Goal: Check status: Check status

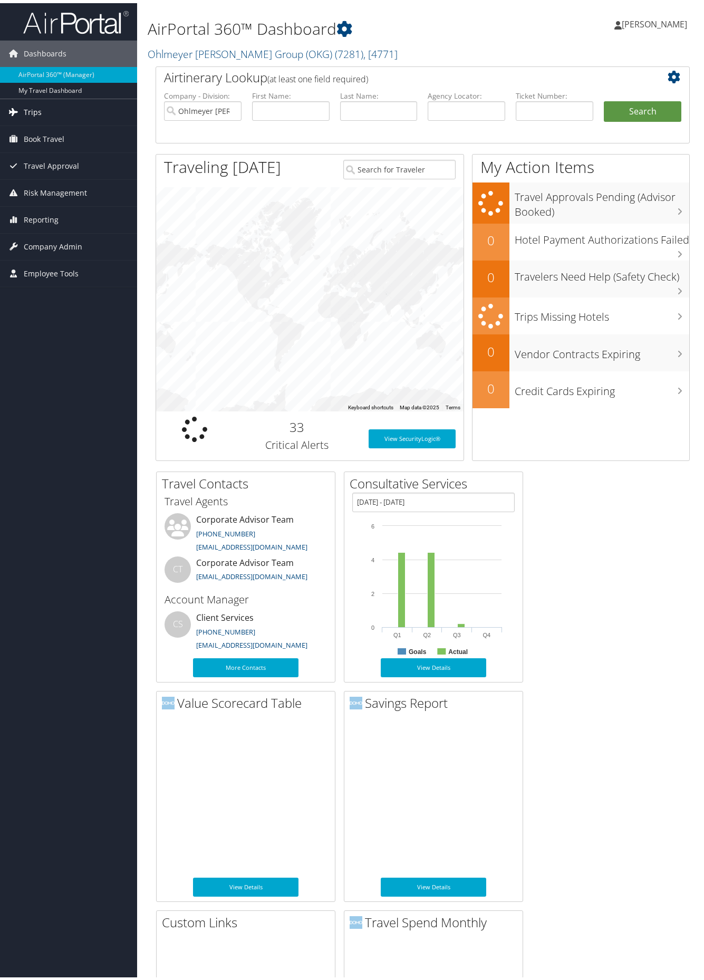
click at [41, 109] on link "Trips" at bounding box center [68, 109] width 137 height 26
click at [37, 109] on span "Trips" at bounding box center [33, 109] width 18 height 26
click at [31, 109] on span "Trips" at bounding box center [33, 109] width 18 height 26
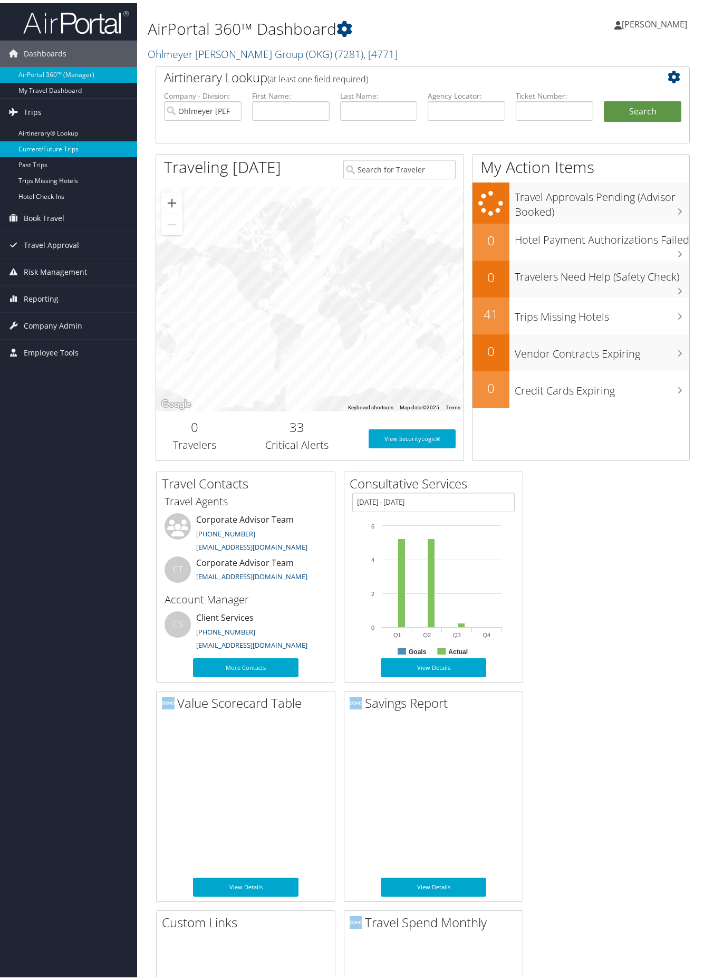
click at [46, 148] on link "Current/Future Trips" at bounding box center [68, 146] width 137 height 16
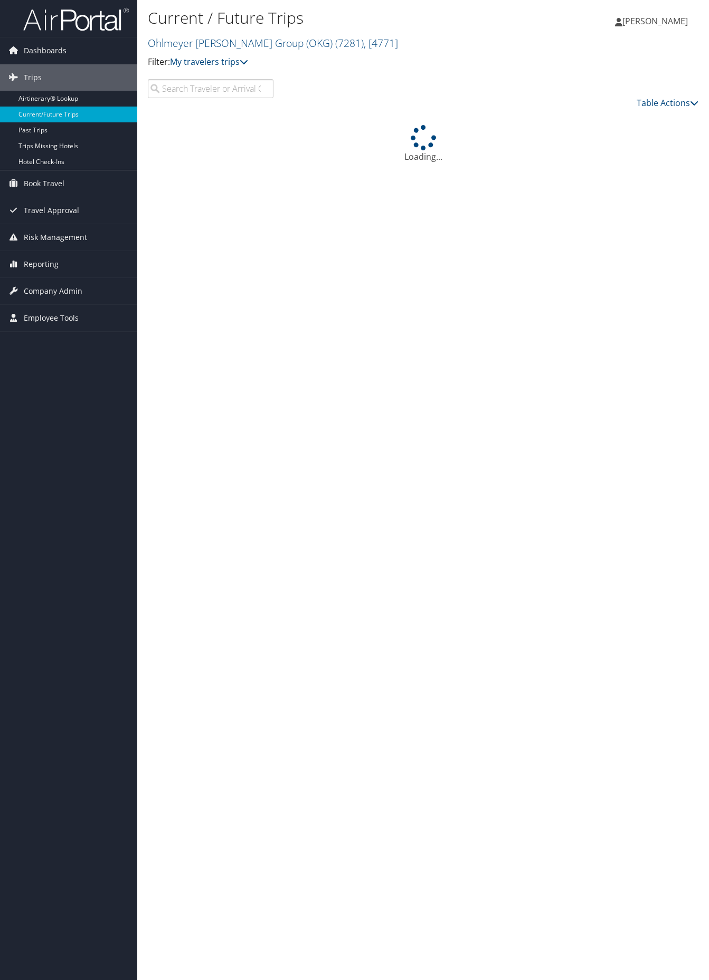
click at [202, 84] on input "search" at bounding box center [211, 88] width 126 height 19
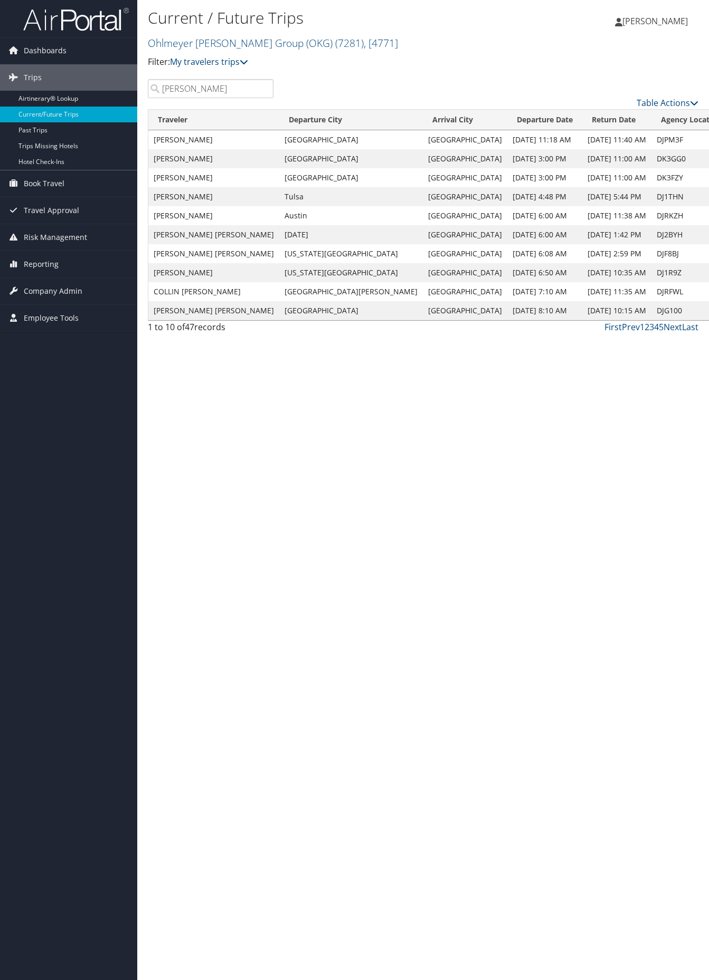
click at [320, 72] on div "Current / Future Trips Ohlmeyer [PERSON_NAME] Group (OKG) ( 7281 ) , [ 4771 ] F…" at bounding box center [331, 42] width 367 height 74
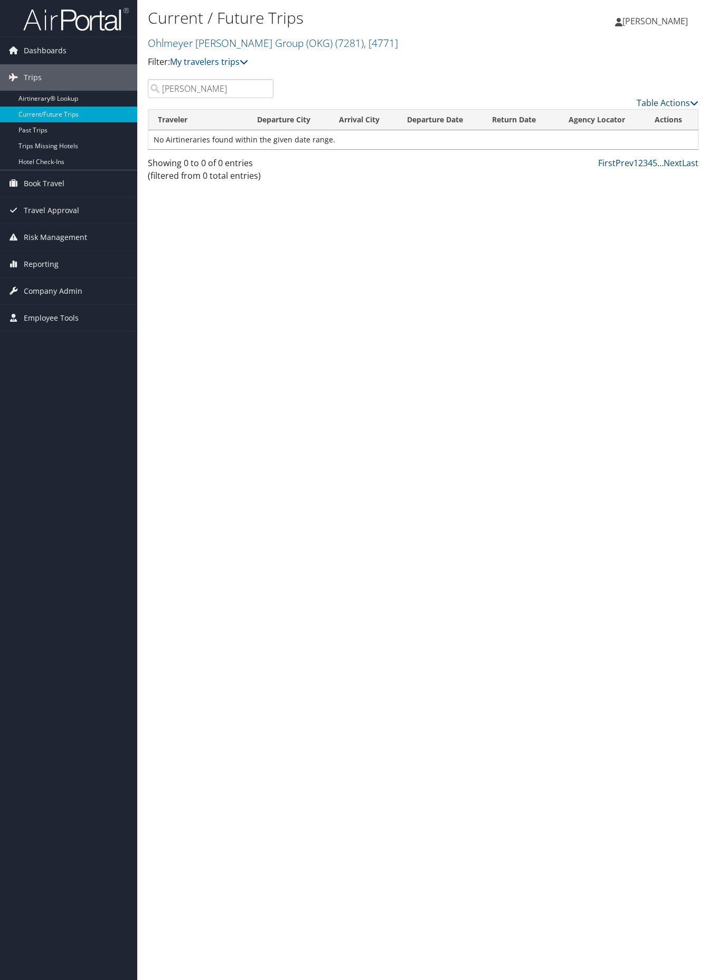
click at [166, 90] on input "helms" at bounding box center [211, 88] width 126 height 19
type input "nelms"
click at [654, 139] on link "View" at bounding box center [658, 140] width 16 height 10
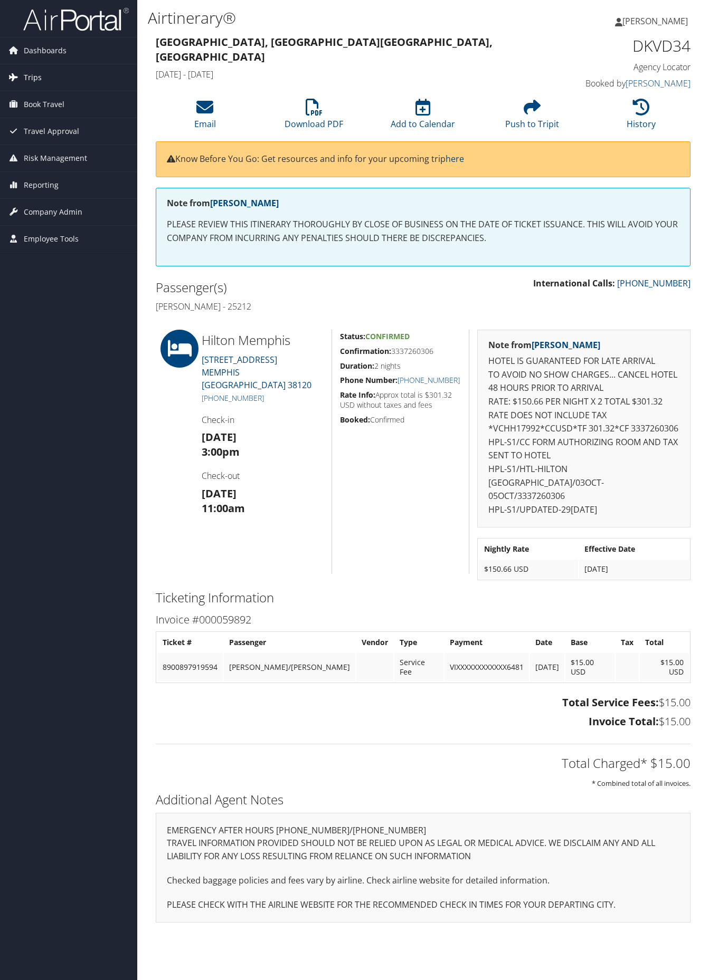
click at [30, 74] on span "Trips" at bounding box center [33, 77] width 18 height 26
click at [37, 117] on link "Current/Future Trips" at bounding box center [68, 115] width 137 height 16
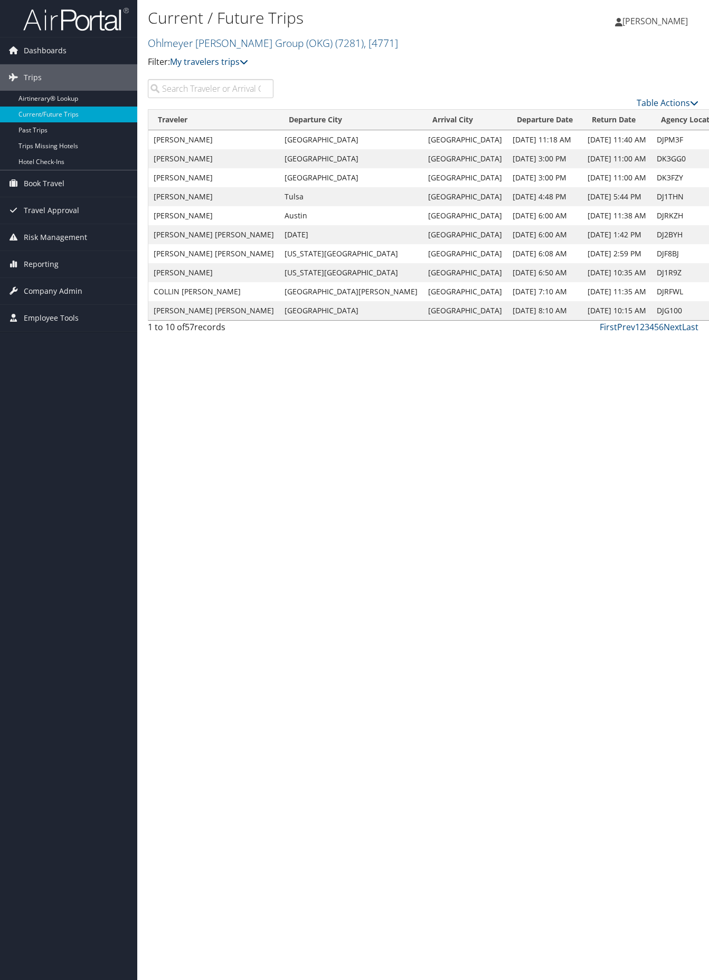
click at [217, 90] on input "search" at bounding box center [211, 88] width 126 height 19
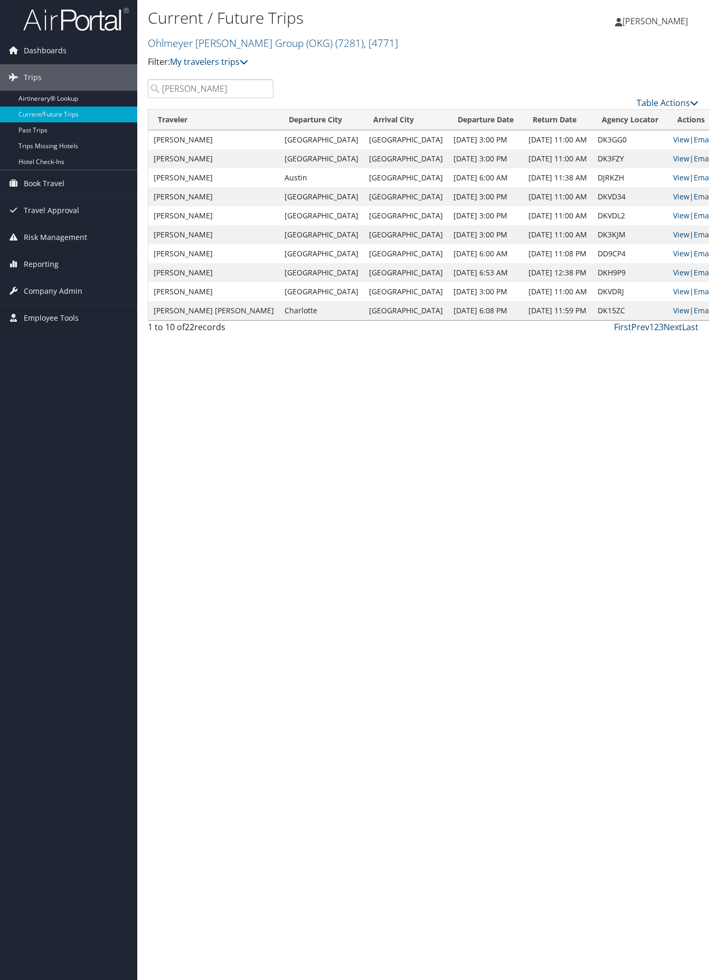
type input "Kusserow"
click at [342, 79] on div "Table Actions" at bounding box center [493, 94] width 425 height 30
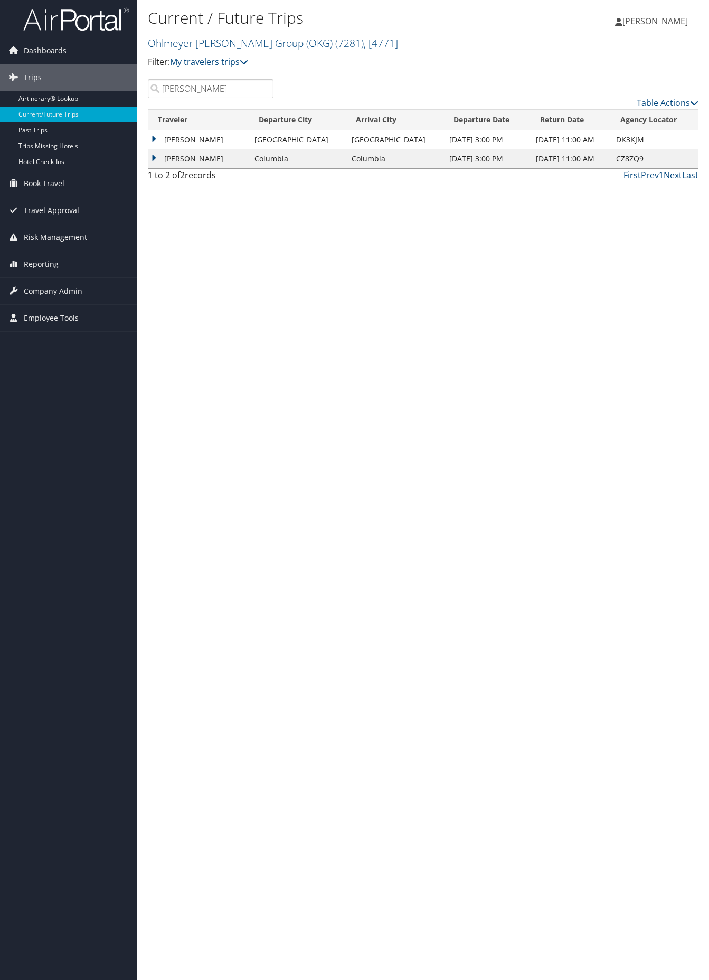
click at [155, 138] on td "LOUIS THOMAS KUSSEROW" at bounding box center [198, 139] width 101 height 19
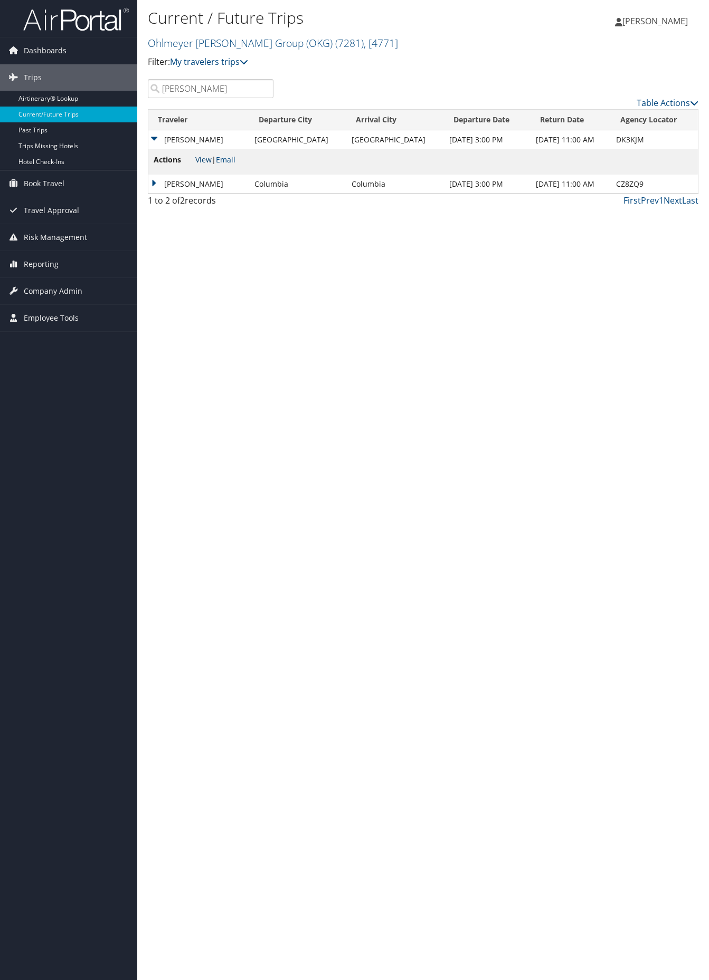
click at [200, 159] on link "View" at bounding box center [203, 160] width 16 height 10
